Goal: Task Accomplishment & Management: Complete application form

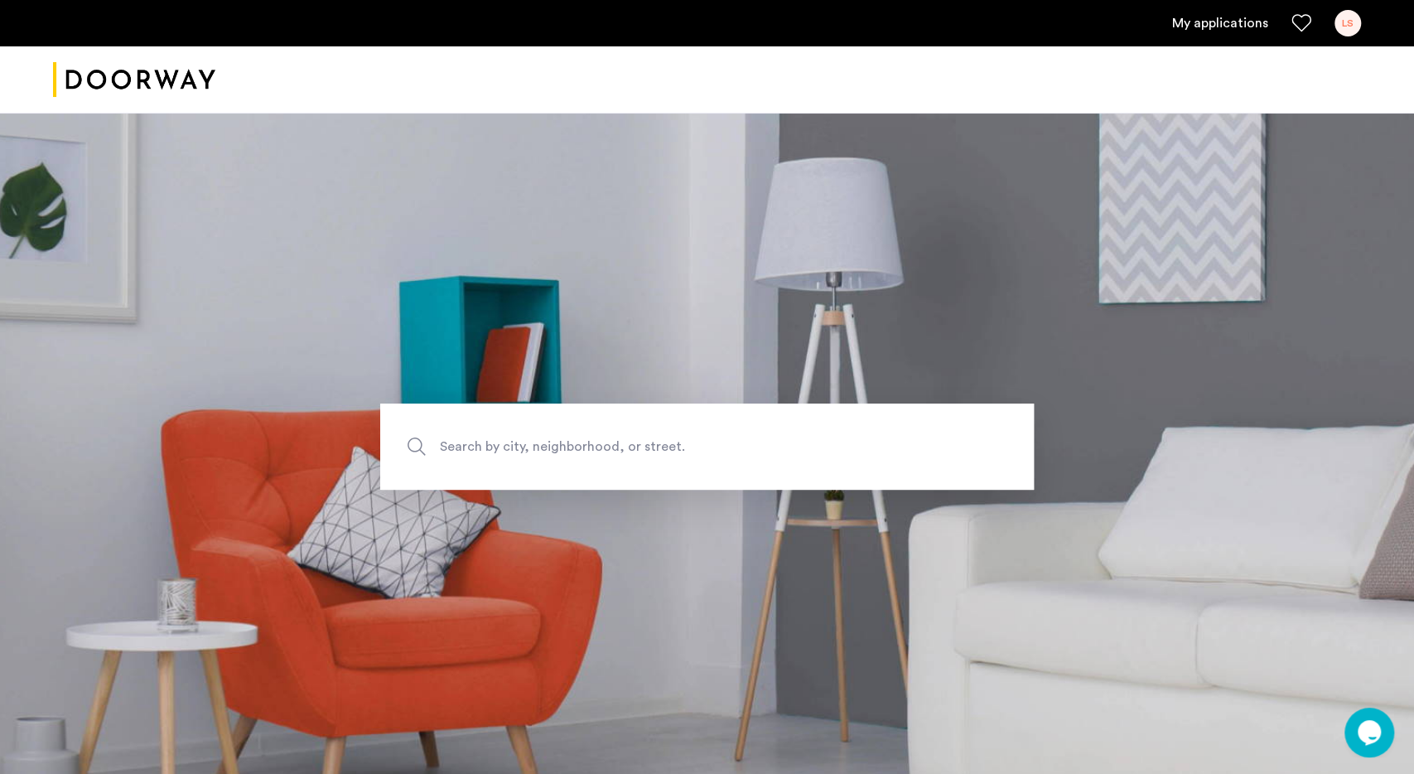
click at [1234, 17] on link "My applications" at bounding box center [1220, 23] width 96 height 20
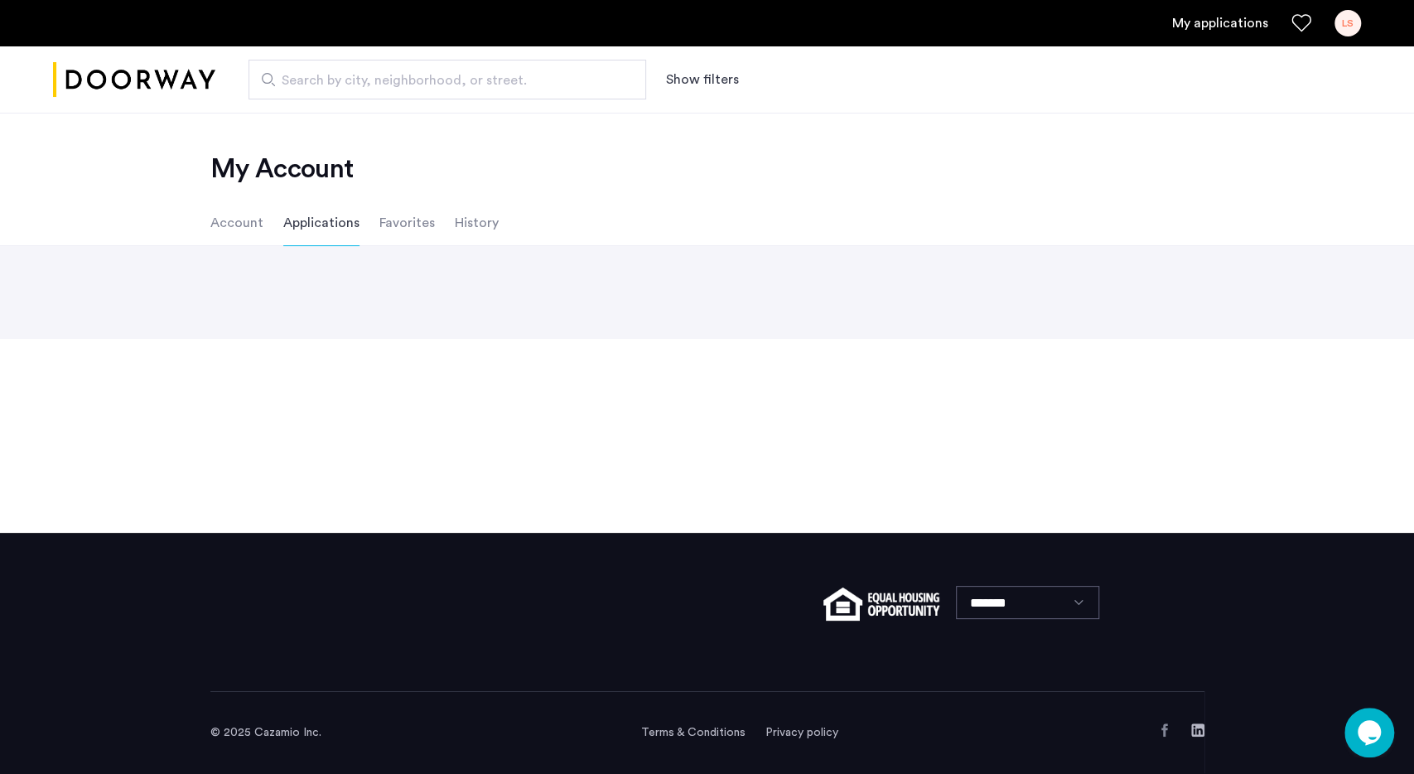
drag, startPoint x: 1234, startPoint y: 17, endPoint x: 1194, endPoint y: 151, distance: 139.2
click at [1194, 151] on app-root "My applications LS Search by city, neighborhood, or street. Show filters Price …" at bounding box center [707, 387] width 1414 height 774
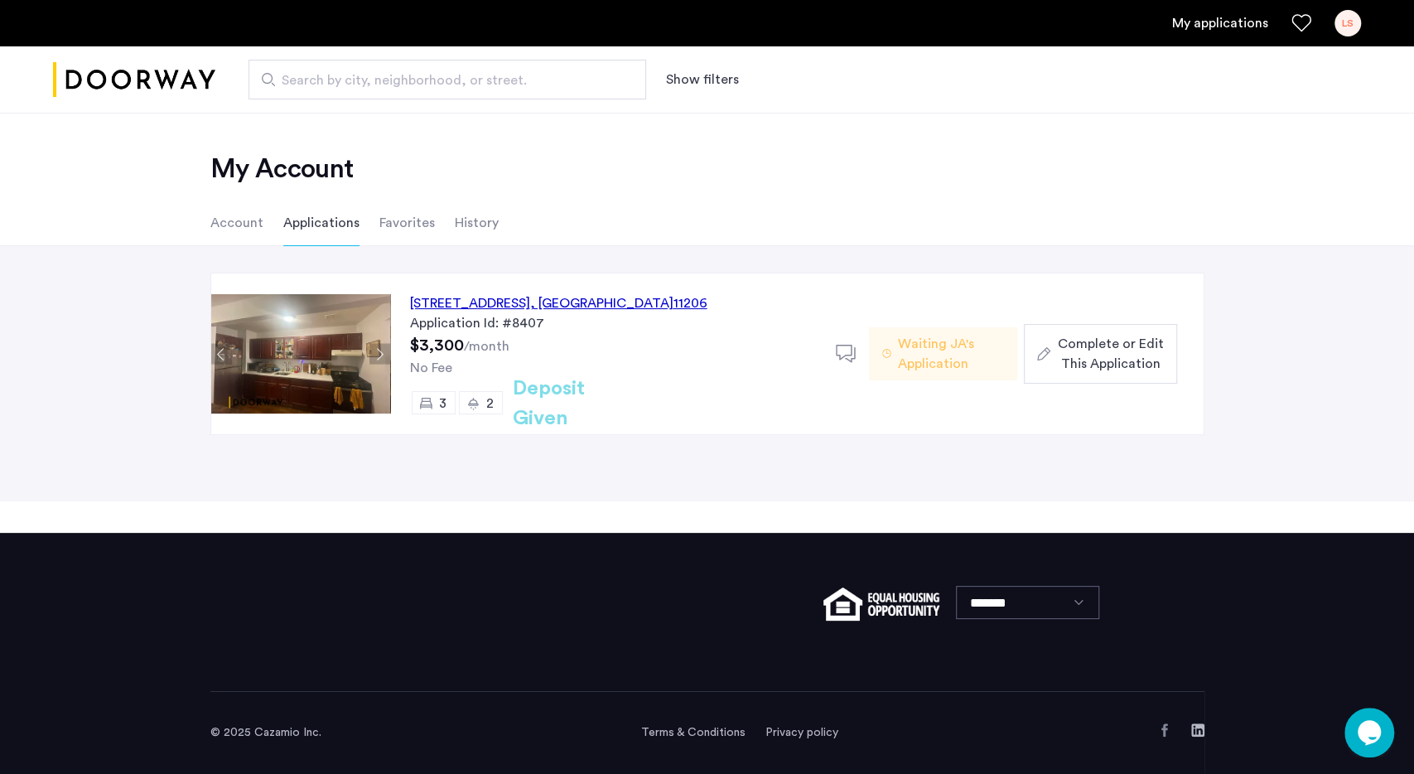
click at [544, 301] on div "[STREET_ADDRESS]" at bounding box center [558, 303] width 297 height 20
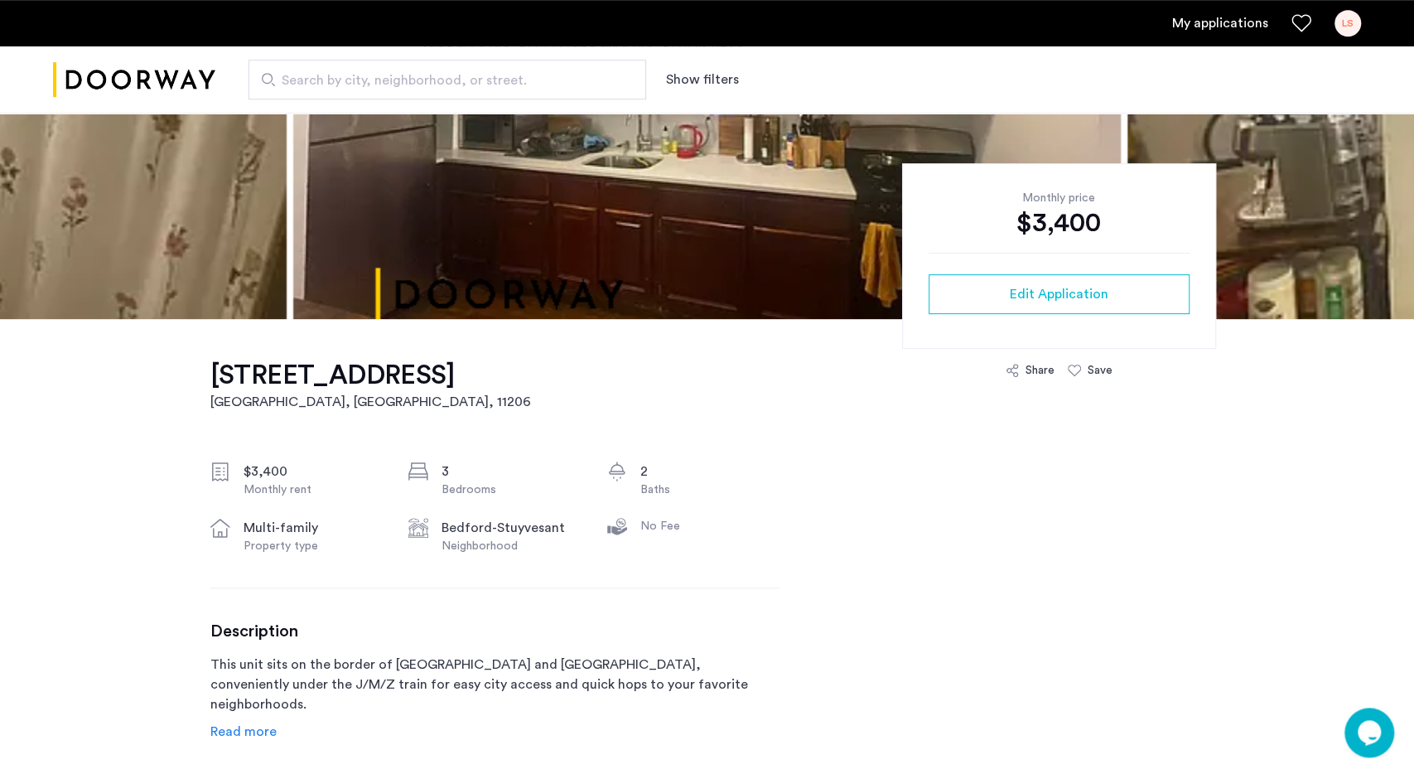
scroll to position [306, 0]
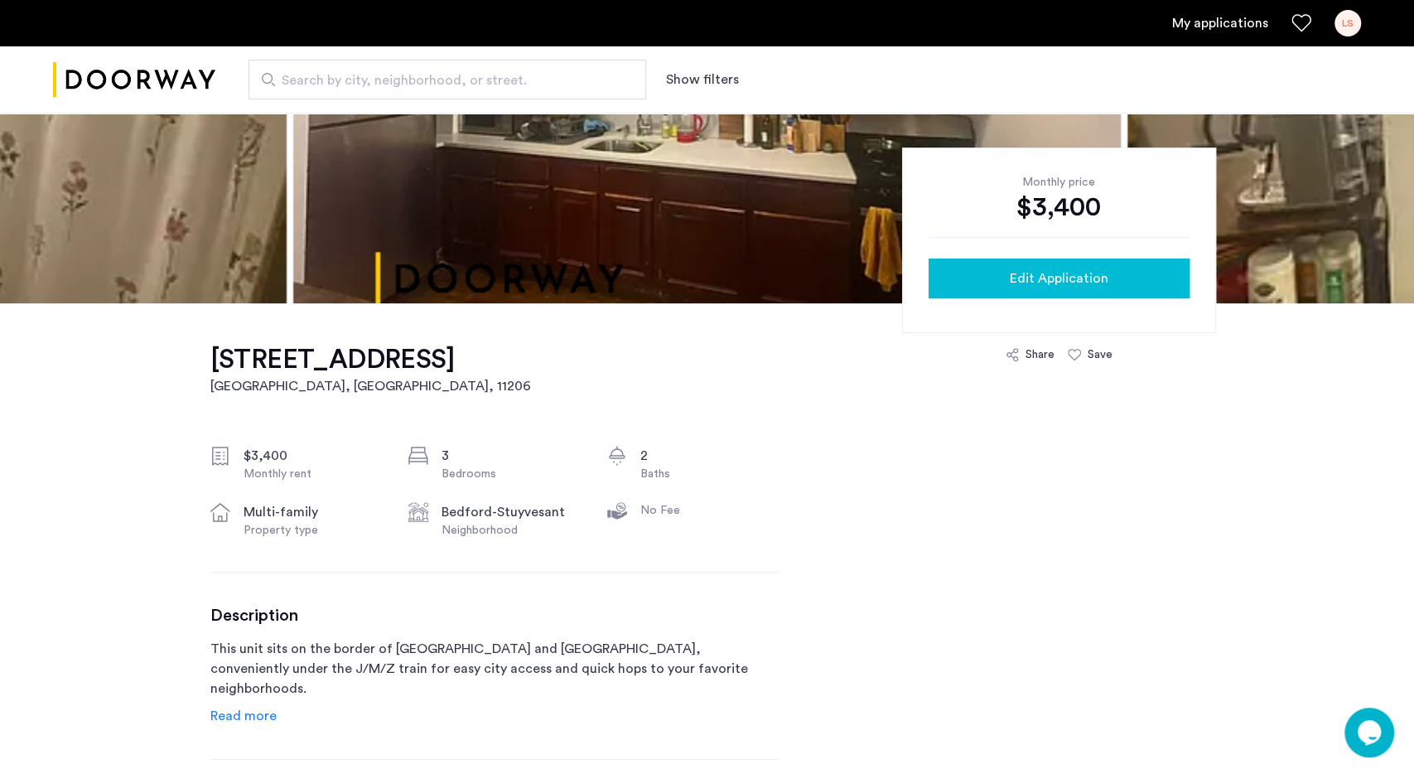
click at [978, 268] on button "Edit Application" at bounding box center [1058, 278] width 261 height 40
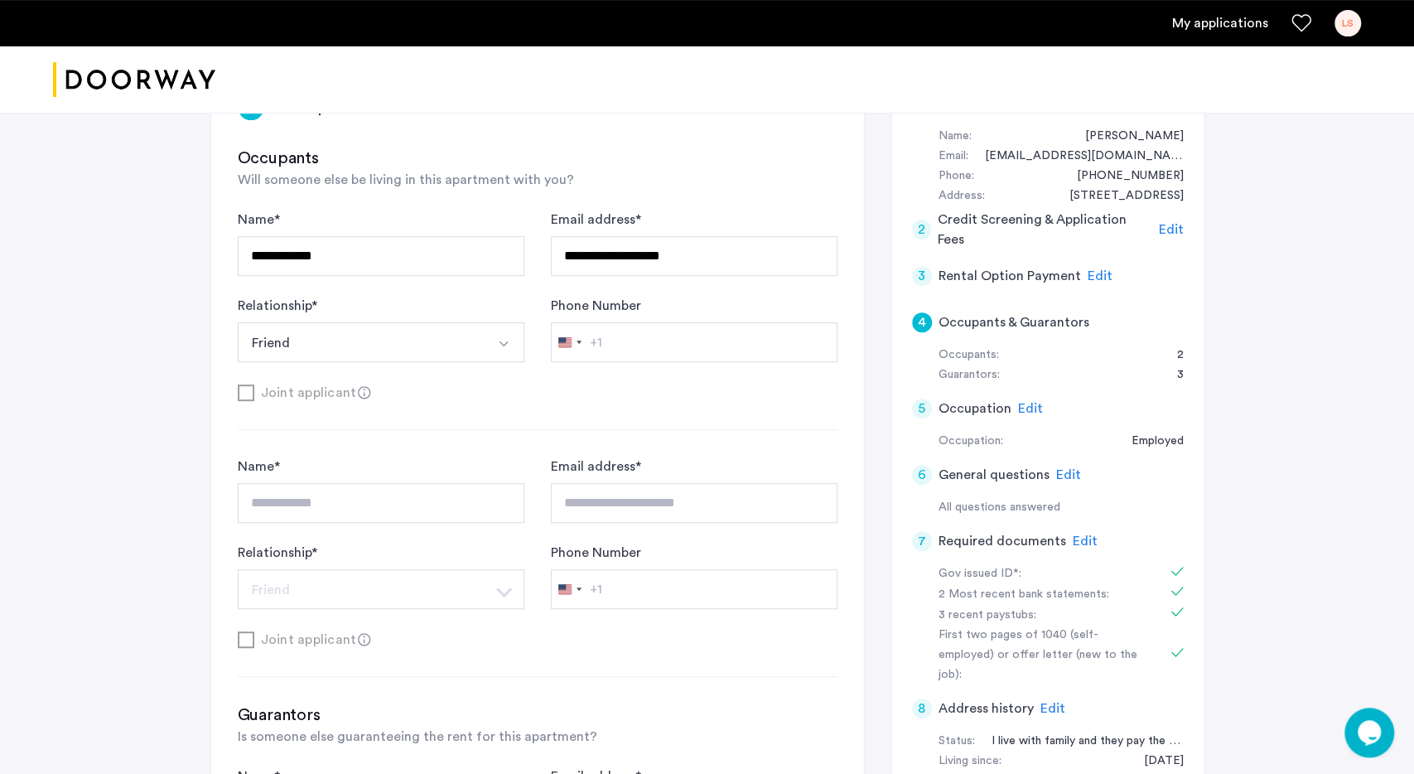
scroll to position [305, 0]
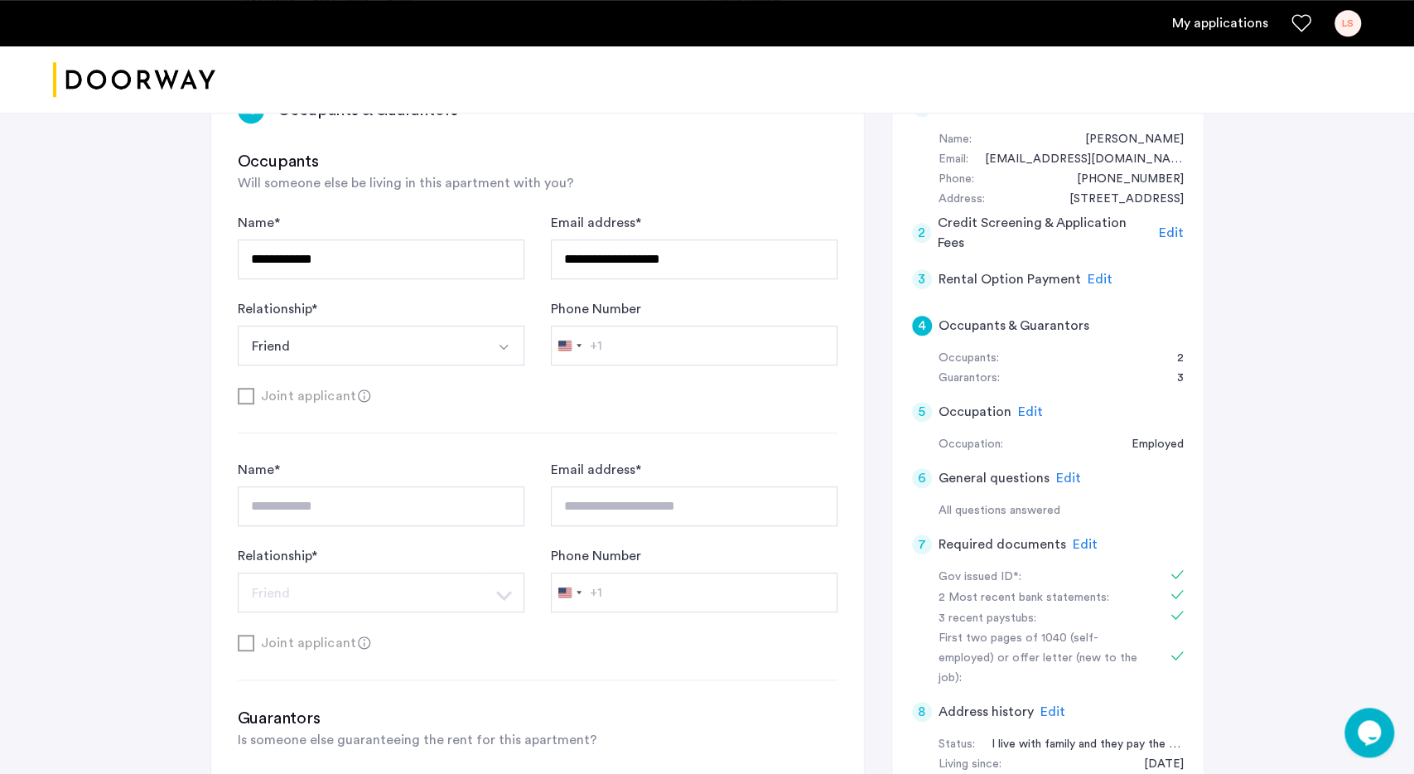
click at [1096, 277] on span "Edit" at bounding box center [1100, 278] width 25 height 13
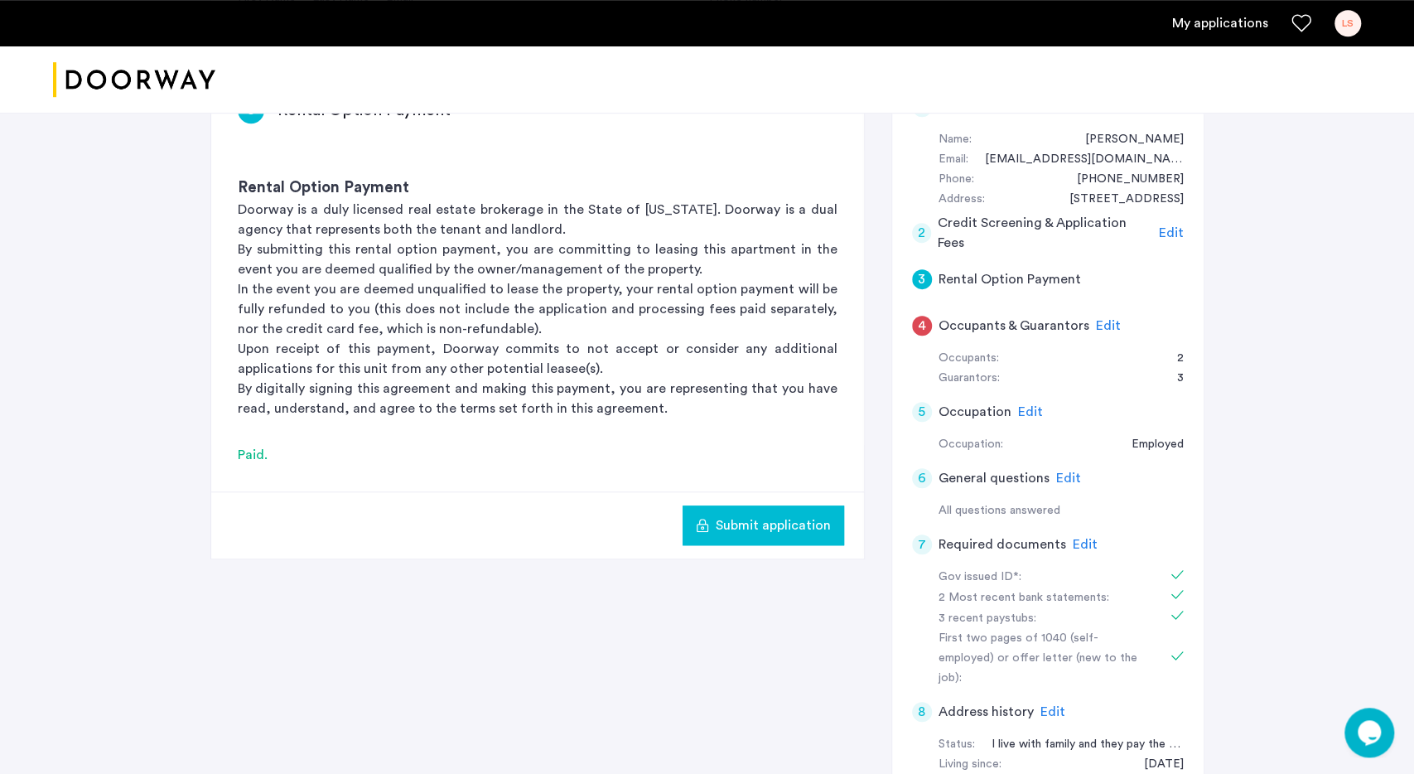
click at [813, 523] on span "Submit application" at bounding box center [773, 525] width 115 height 20
